Goal: Understand process/instructions: Learn about a topic

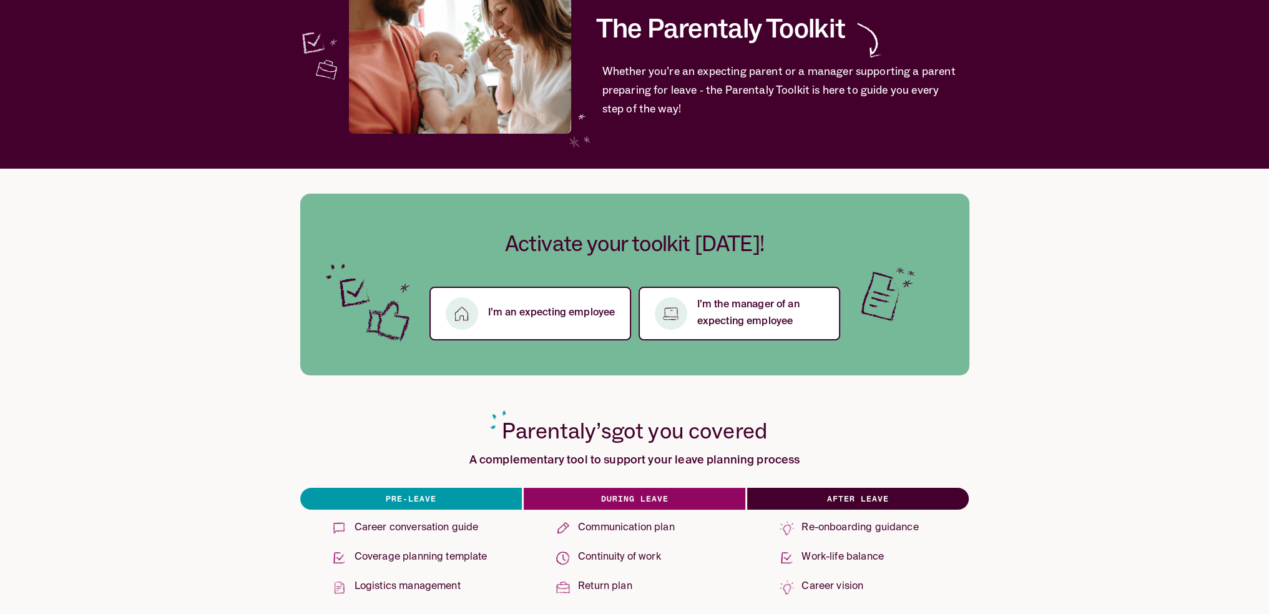
scroll to position [125, 0]
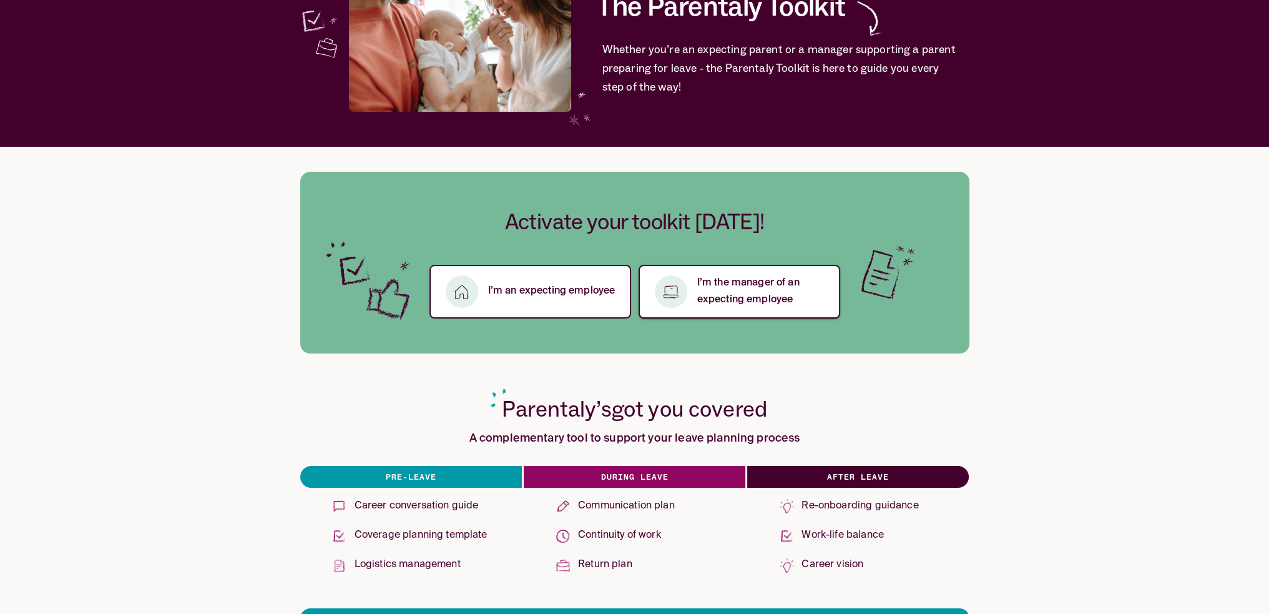
click at [721, 297] on p "I’m the manager of an expecting employee" at bounding box center [761, 292] width 128 height 34
